Goal: Task Accomplishment & Management: Use online tool/utility

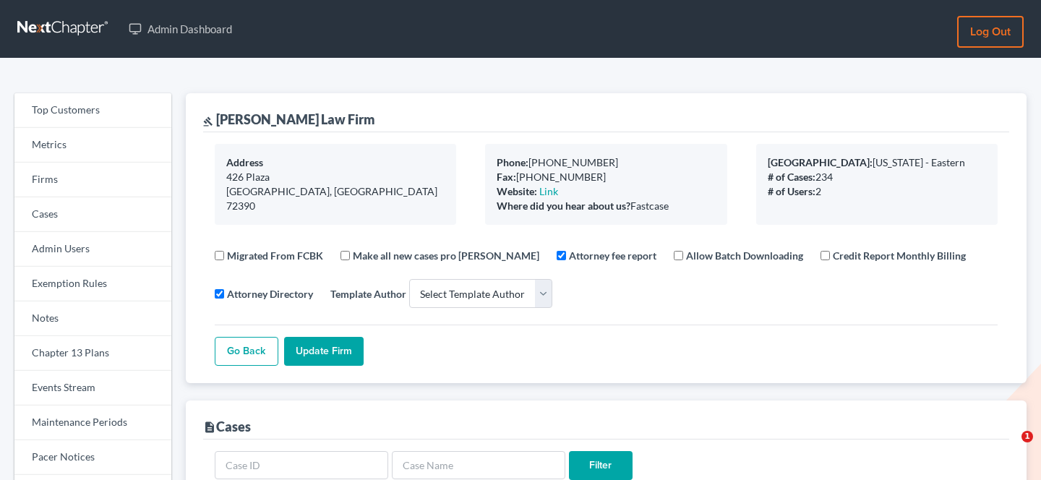
select select
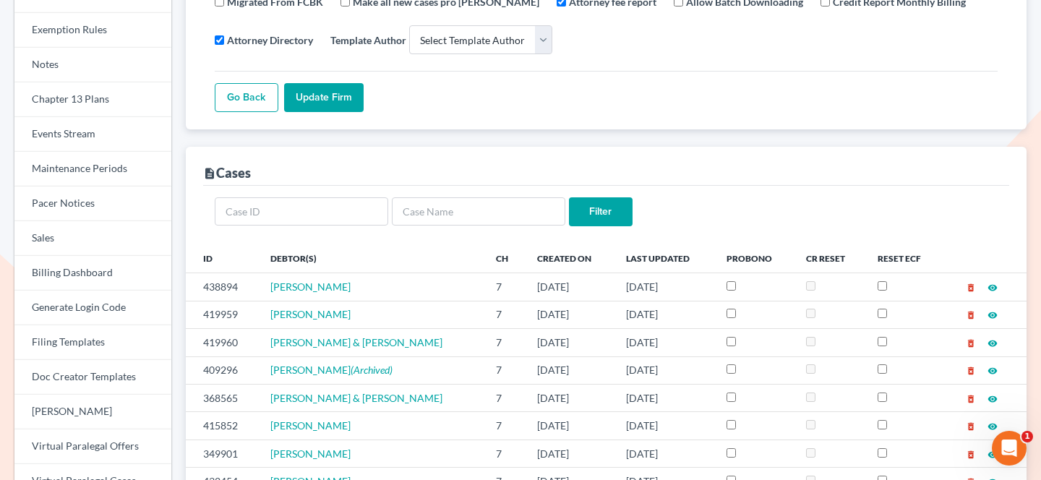
scroll to position [6, 0]
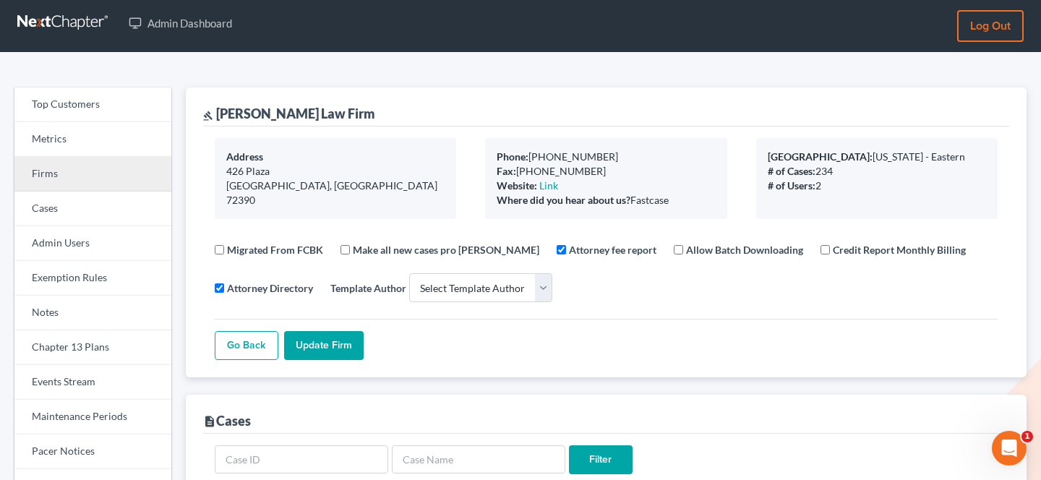
click at [120, 182] on link "Firms" at bounding box center [92, 174] width 157 height 35
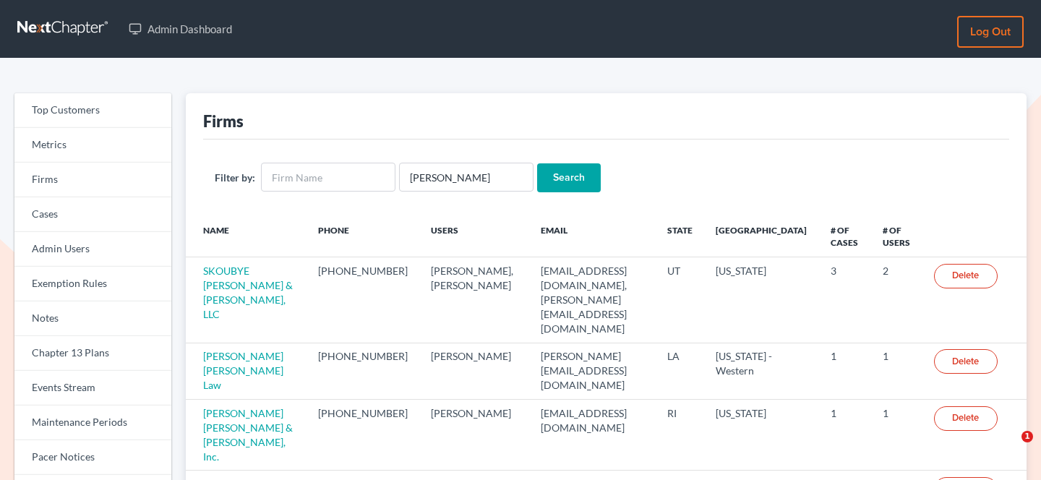
type input "coleman"
click at [537, 163] on input "Search" at bounding box center [569, 177] width 64 height 29
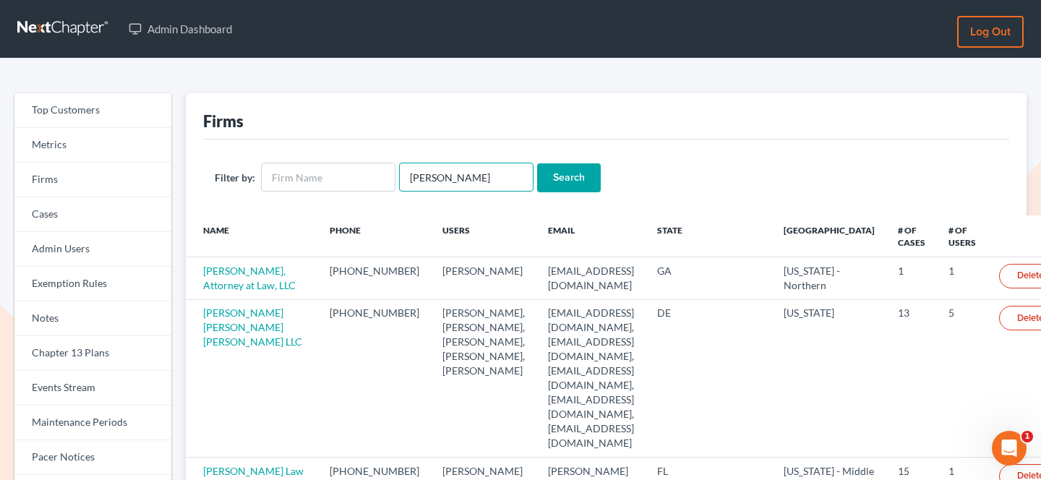
click at [403, 170] on input "coleman" at bounding box center [466, 177] width 134 height 29
type input "heidicoleman"
click at [537, 163] on input "Search" at bounding box center [569, 177] width 64 height 29
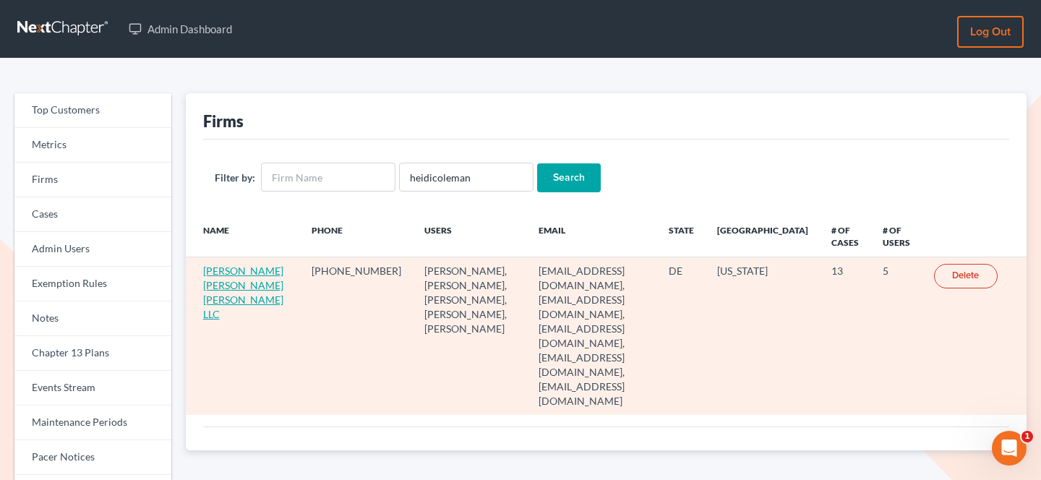
click at [213, 291] on link "Sullivan Hazeltine Allinson LLC" at bounding box center [243, 293] width 80 height 56
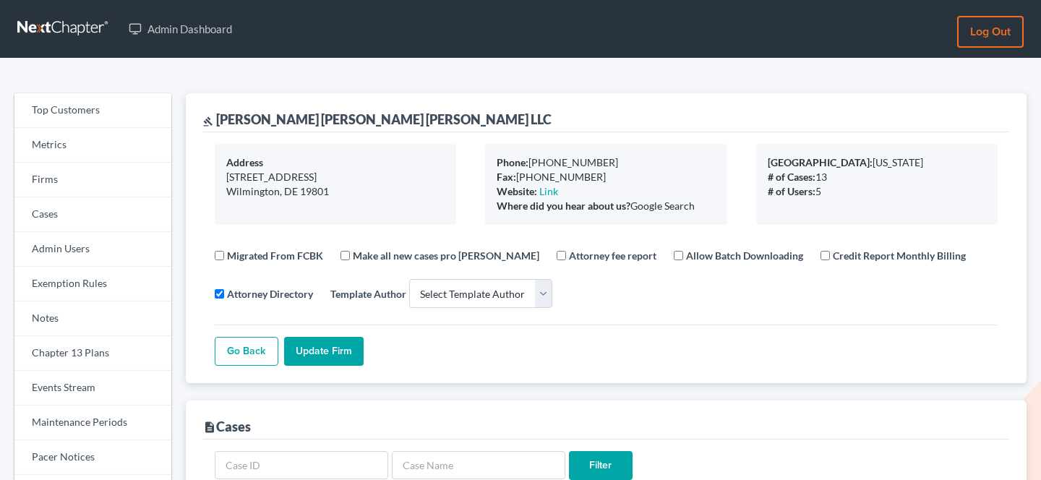
select select
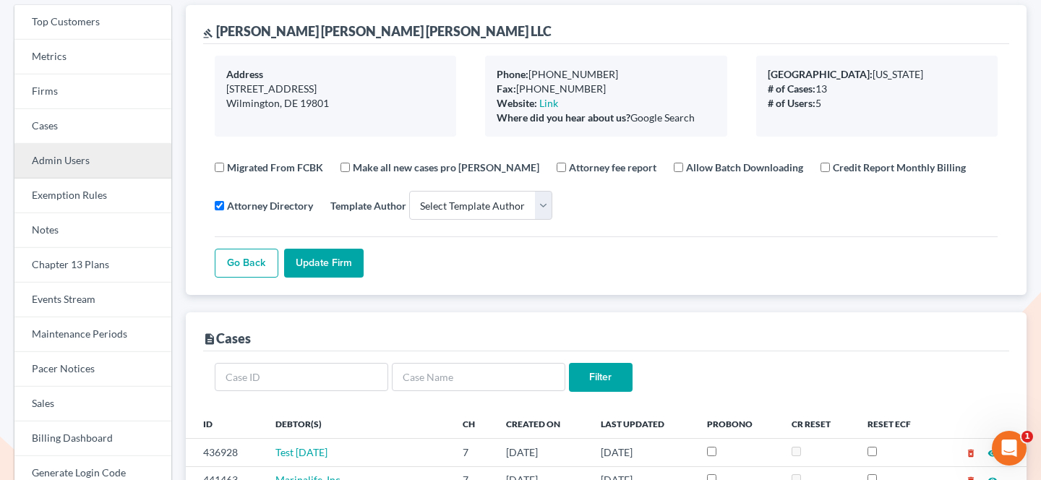
scroll to position [87, 0]
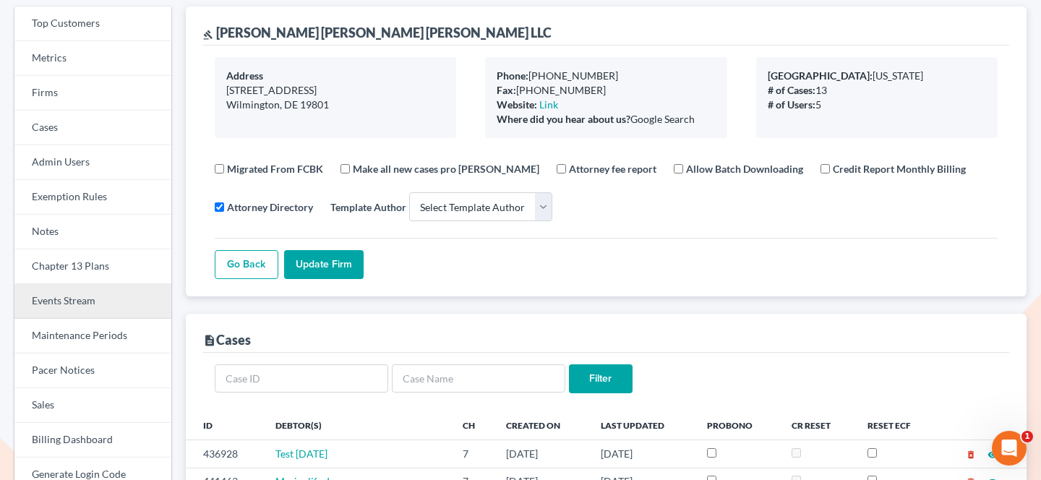
click at [81, 290] on link "Events Stream" at bounding box center [92, 301] width 157 height 35
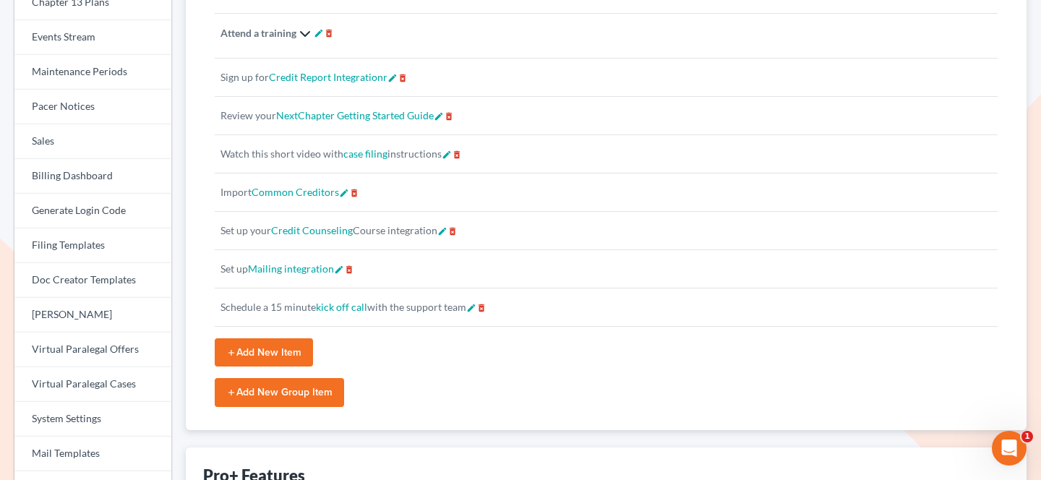
scroll to position [341, 0]
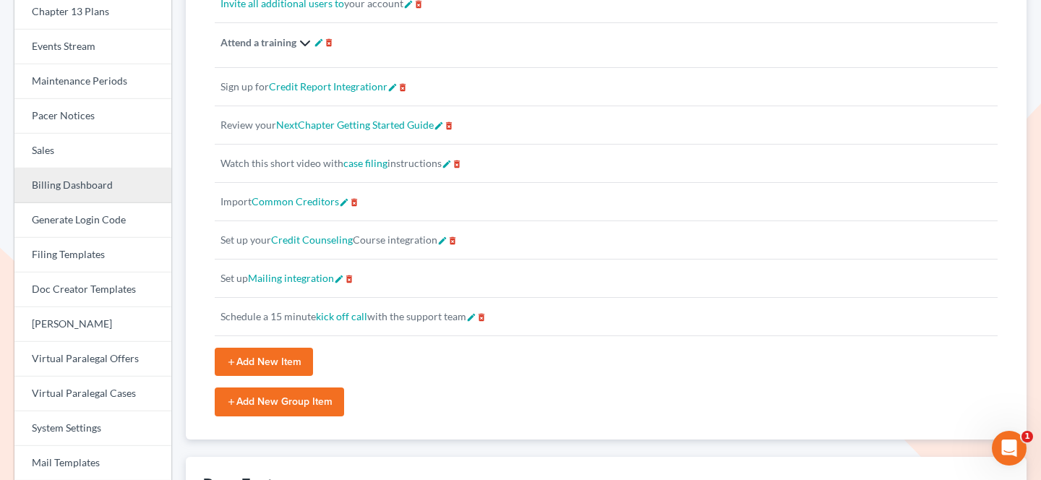
click at [85, 179] on link "Billing Dashboard" at bounding box center [92, 185] width 157 height 35
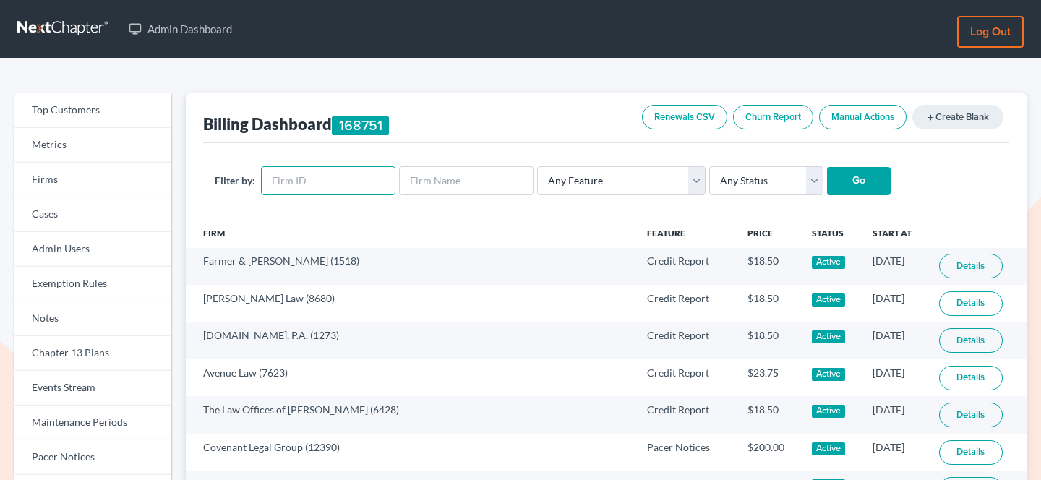
click at [306, 185] on input "text" at bounding box center [328, 180] width 134 height 29
paste input "1938"
type input "1938"
click at [827, 167] on input "Go" at bounding box center [859, 181] width 64 height 29
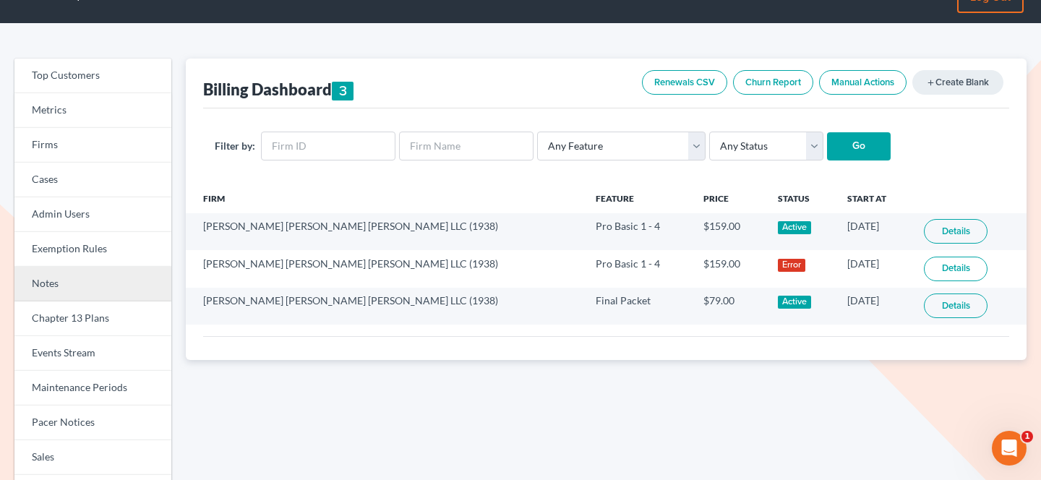
scroll to position [50, 0]
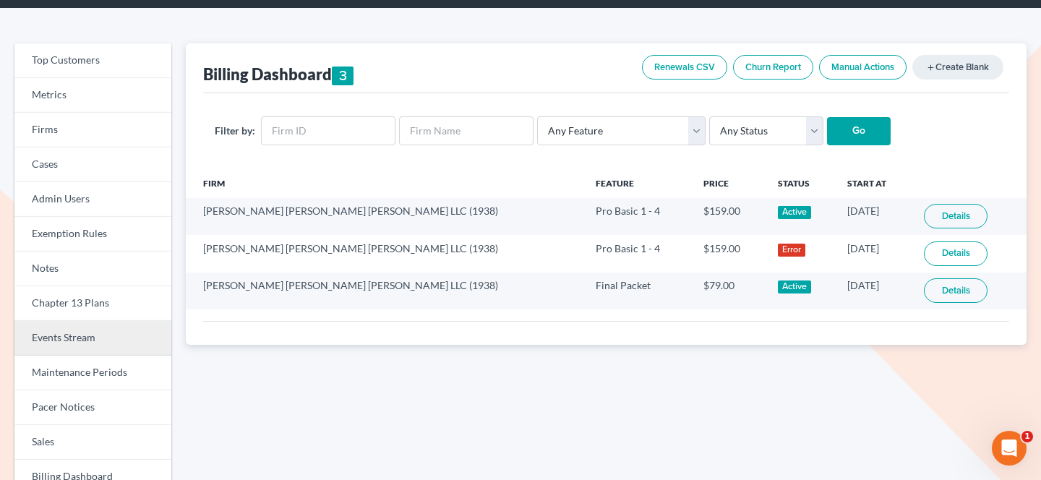
click at [116, 342] on link "Events Stream" at bounding box center [92, 338] width 157 height 35
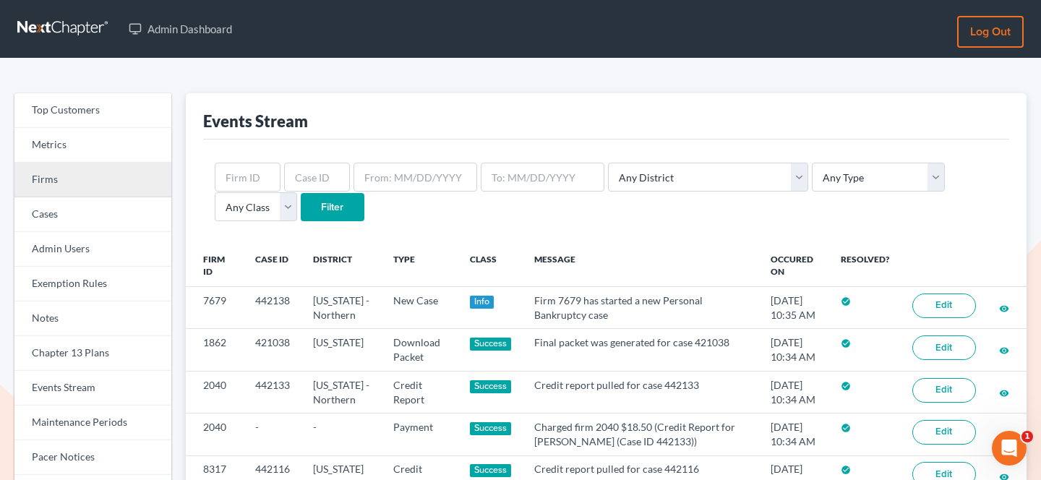
click at [72, 176] on link "Firms" at bounding box center [92, 180] width 157 height 35
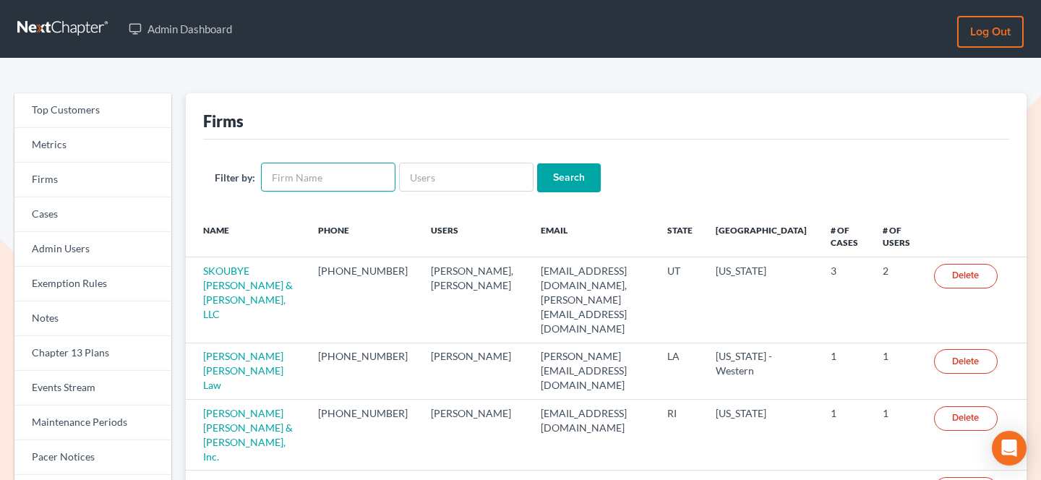
click at [311, 184] on input "text" at bounding box center [328, 177] width 134 height 29
type input "farmer"
click at [555, 186] on input "Search" at bounding box center [569, 177] width 64 height 29
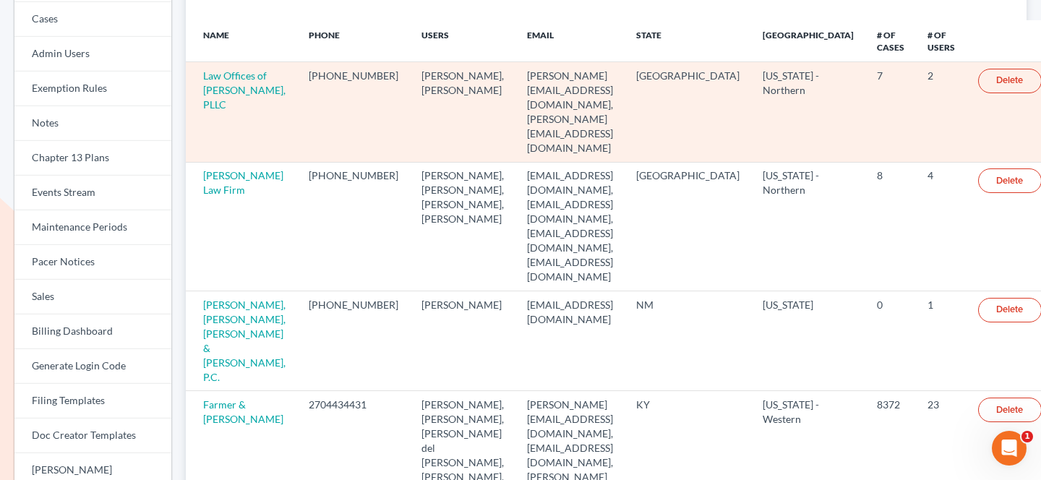
scroll to position [203, 0]
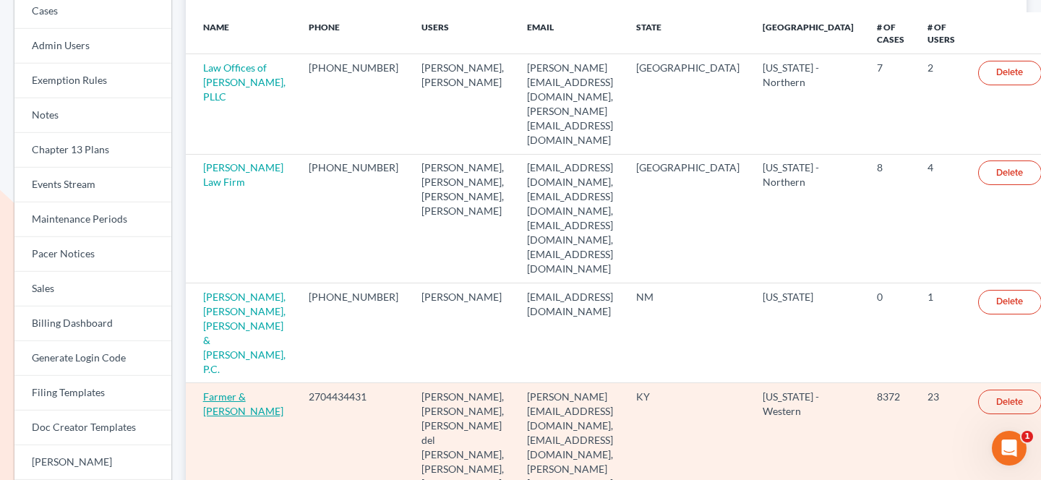
click at [238, 390] on link "Farmer & [PERSON_NAME]" at bounding box center [243, 403] width 80 height 27
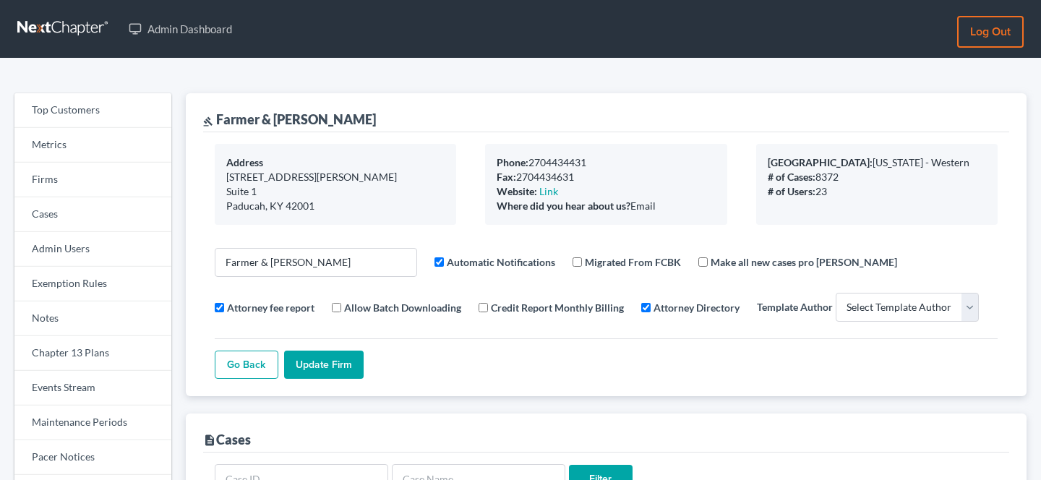
select select
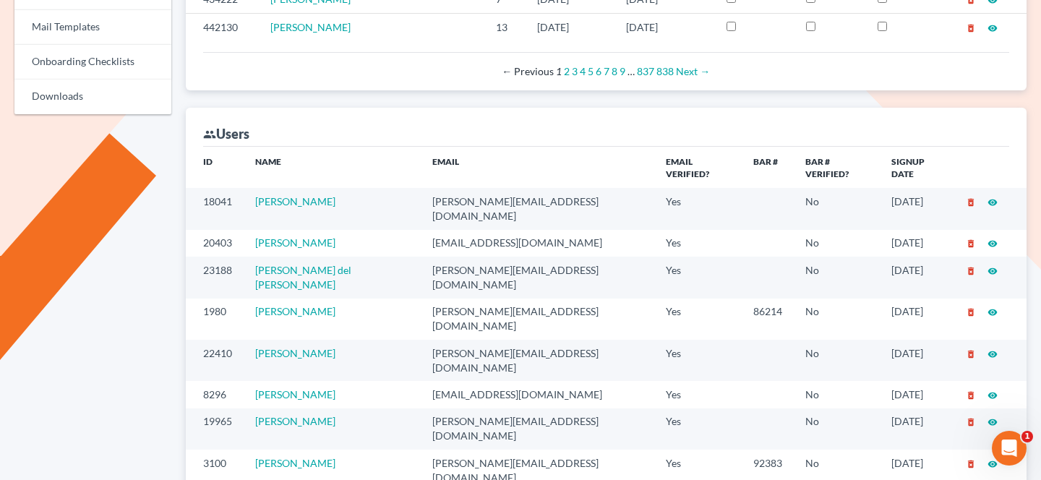
scroll to position [765, 0]
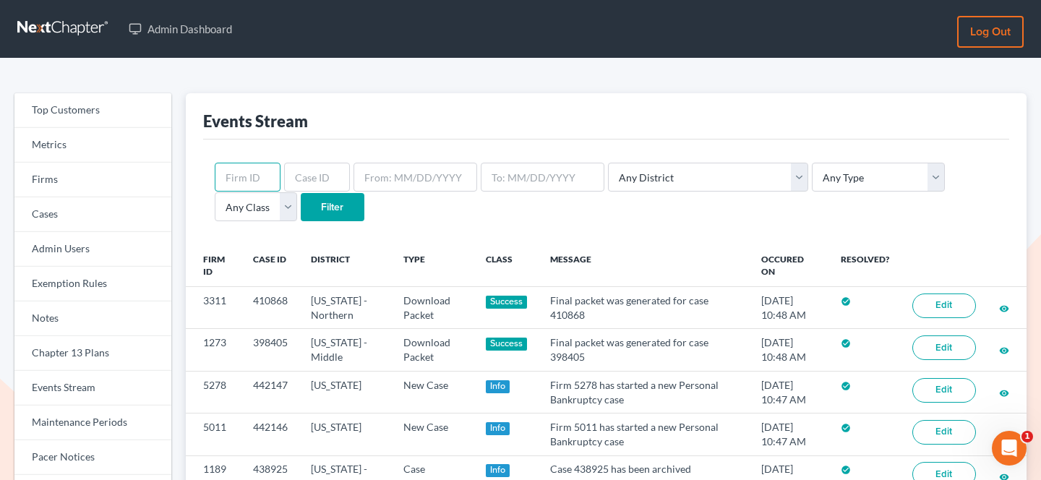
click at [257, 181] on input "text" at bounding box center [248, 177] width 66 height 29
paste input "1518"
type input "1518"
click at [301, 193] on input "Filter" at bounding box center [333, 207] width 64 height 29
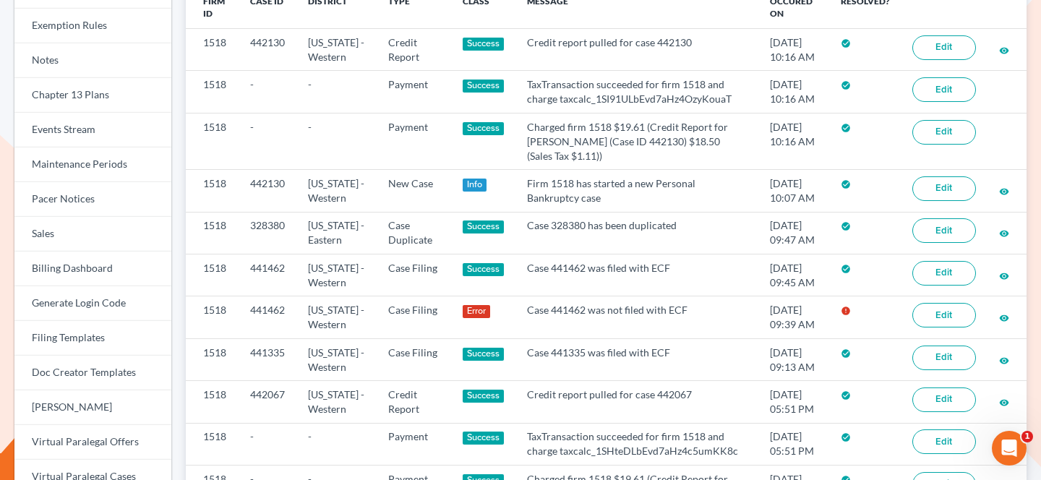
scroll to position [257, 0]
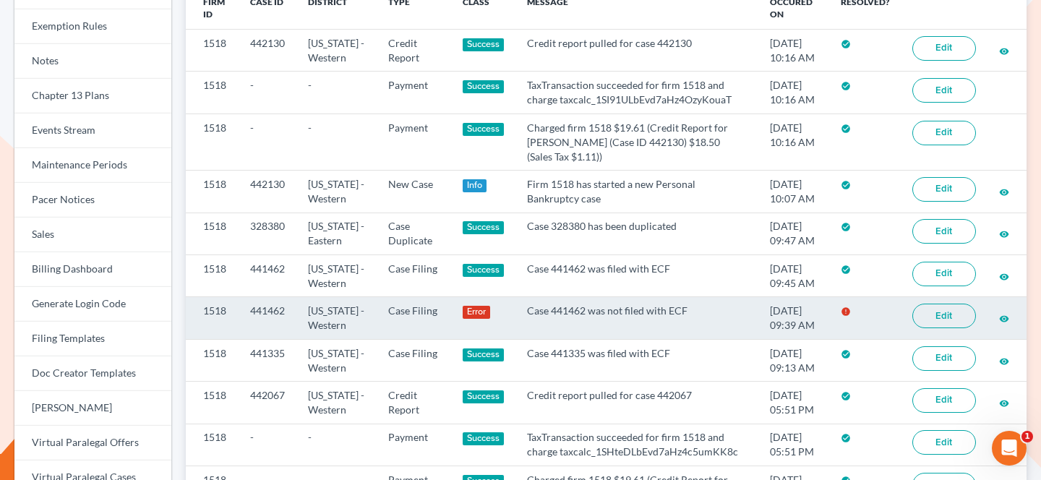
click at [566, 311] on td "Case 441462 was not filed with ECF" at bounding box center [636, 318] width 243 height 42
copy td "441462"
click at [955, 311] on link "Edit" at bounding box center [944, 316] width 64 height 25
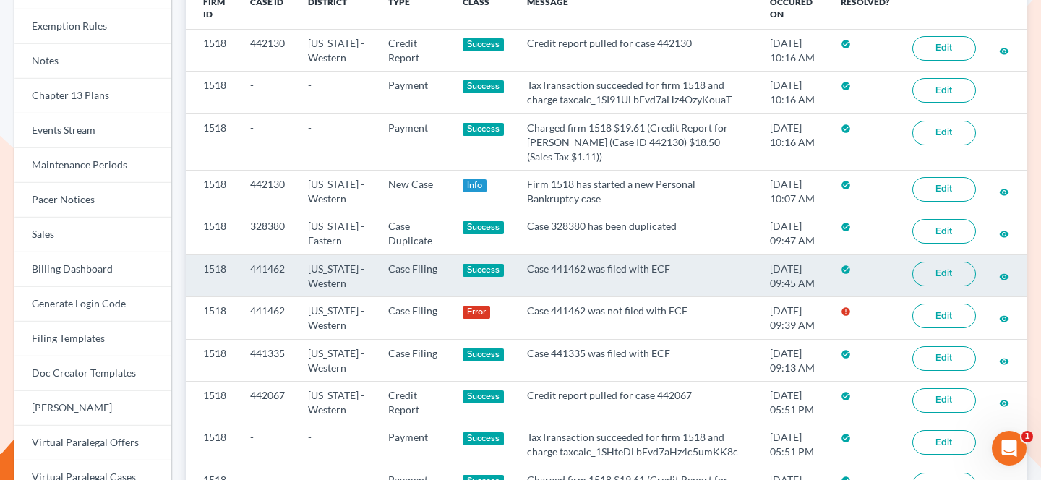
click at [562, 265] on td "Case 441462 was filed with ECF" at bounding box center [636, 276] width 243 height 42
copy td "441462"
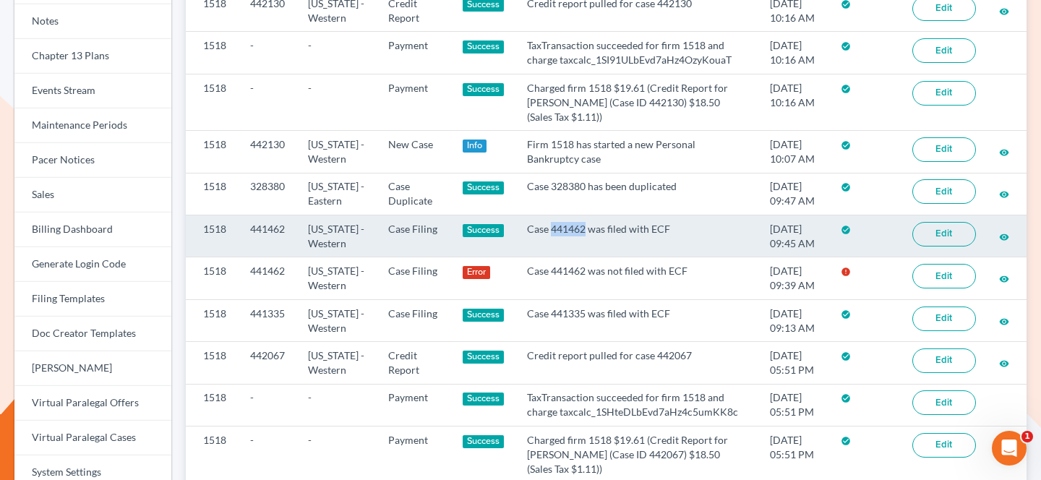
scroll to position [298, 0]
click at [517, 254] on td "Case 441462 was filed with ECF" at bounding box center [636, 236] width 243 height 42
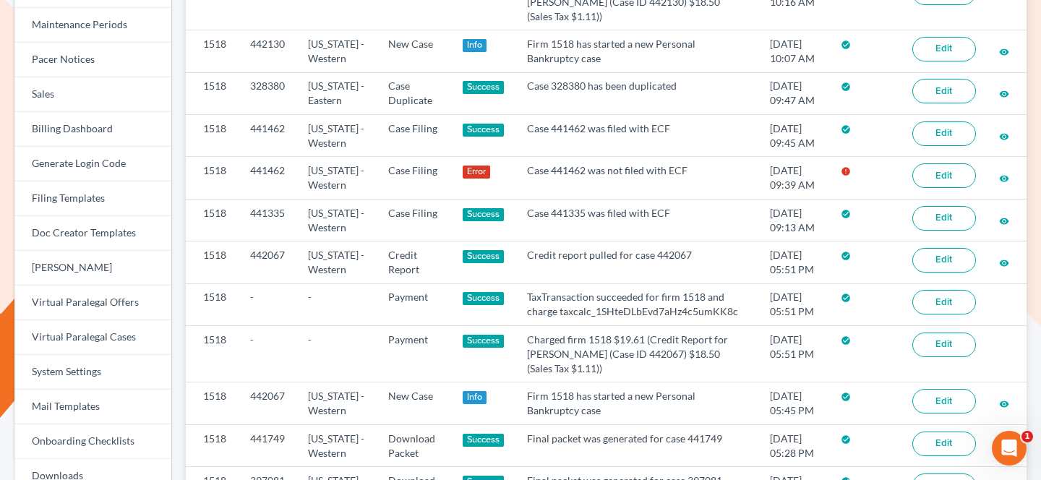
scroll to position [383, 0]
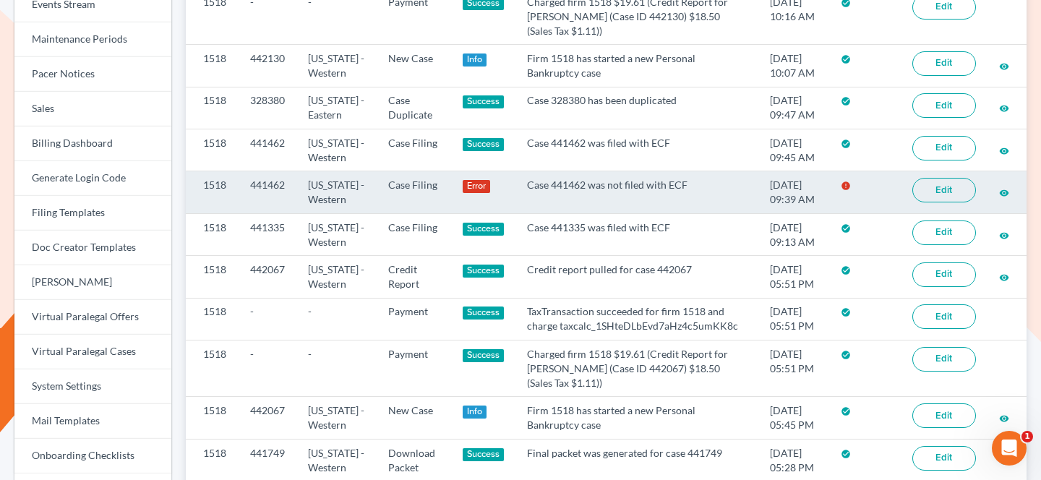
click at [957, 194] on link "Edit" at bounding box center [944, 190] width 64 height 25
